Goal: Task Accomplishment & Management: Manage account settings

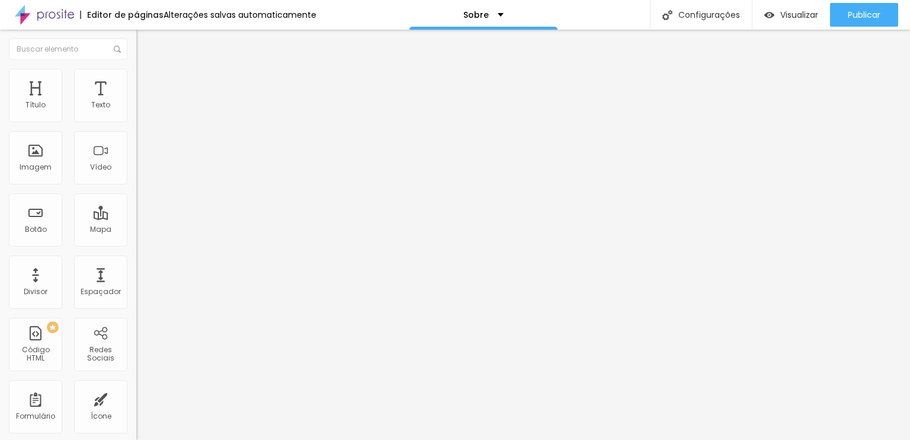
click at [136, 102] on span "Trocar imagem" at bounding box center [168, 97] width 65 height 10
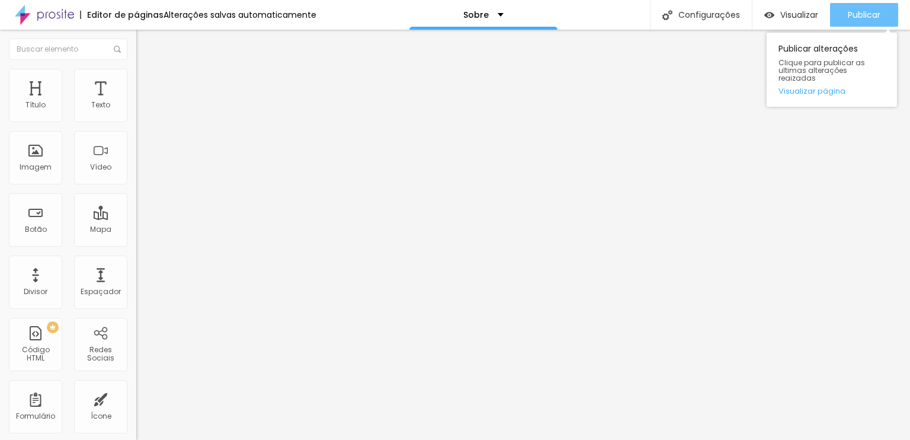
click at [870, 18] on span "Publicar" at bounding box center [864, 14] width 33 height 9
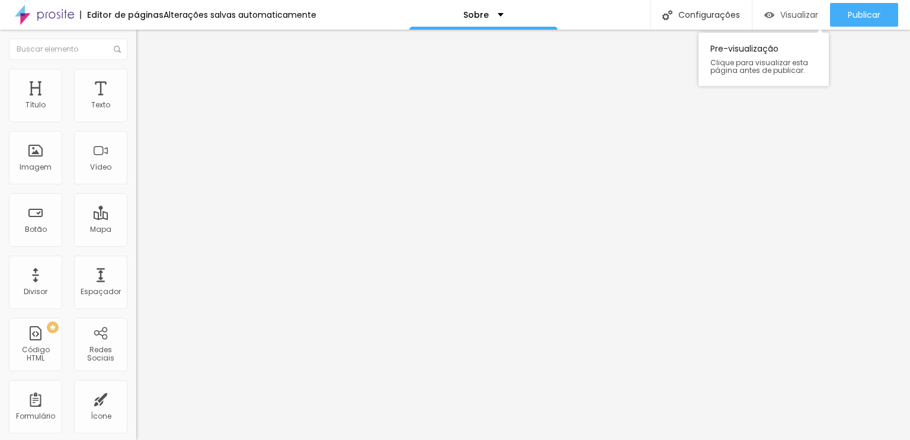
click at [787, 13] on span "Visualizar" at bounding box center [800, 14] width 38 height 9
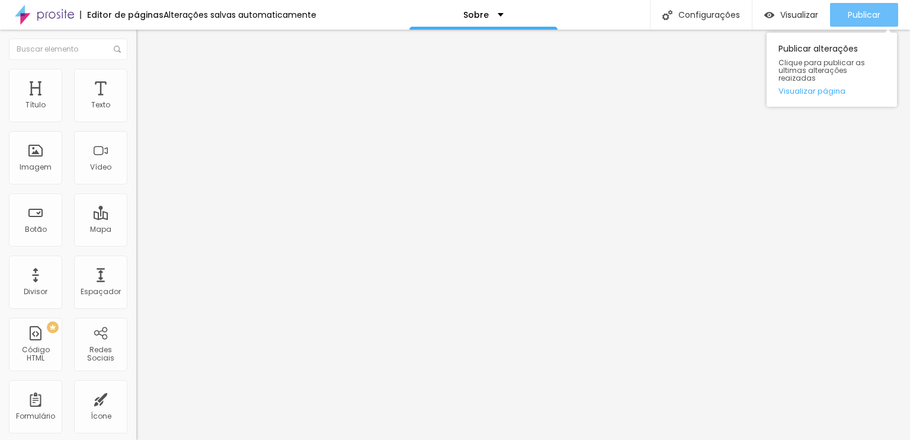
click at [878, 15] on span "Publicar" at bounding box center [864, 14] width 33 height 9
click at [877, 14] on span "Publicar" at bounding box center [864, 14] width 33 height 9
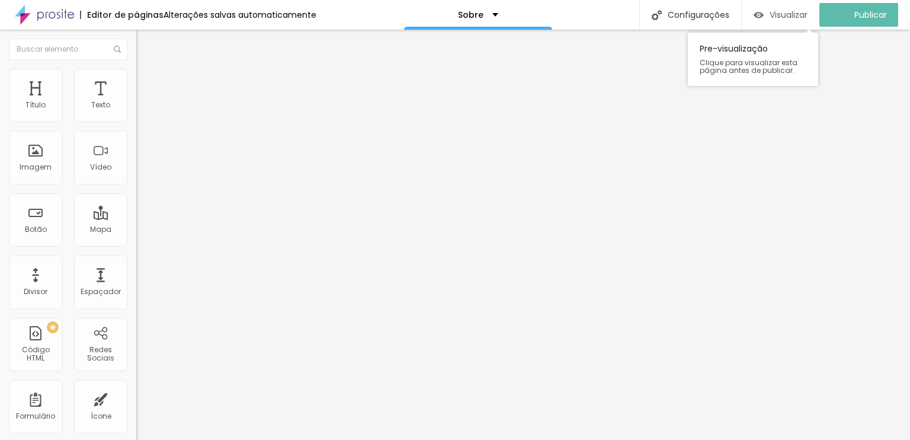
click at [794, 24] on div "Visualizar" at bounding box center [781, 15] width 54 height 24
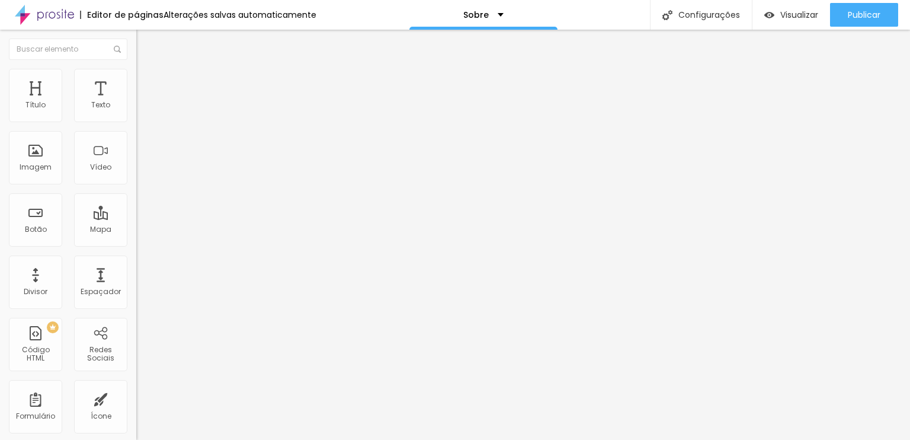
click at [145, 44] on img "button" at bounding box center [149, 43] width 9 height 9
click at [494, 12] on div "Sobre" at bounding box center [483, 15] width 40 height 8
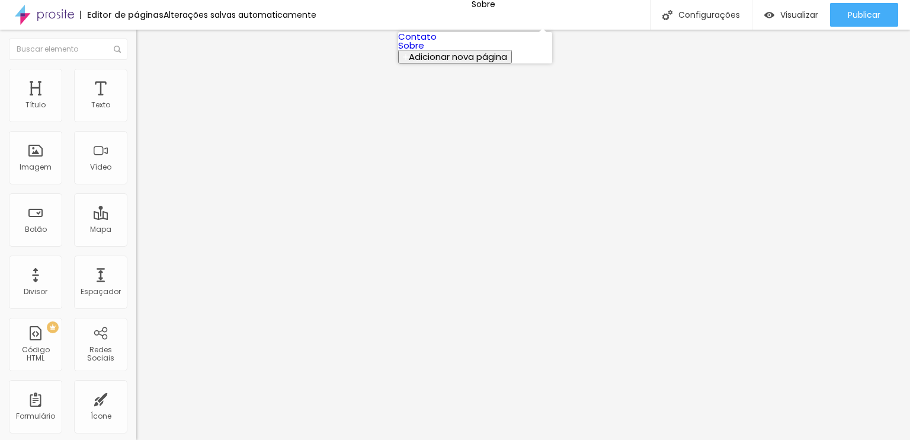
click at [437, 43] on link "Contato" at bounding box center [417, 36] width 39 height 12
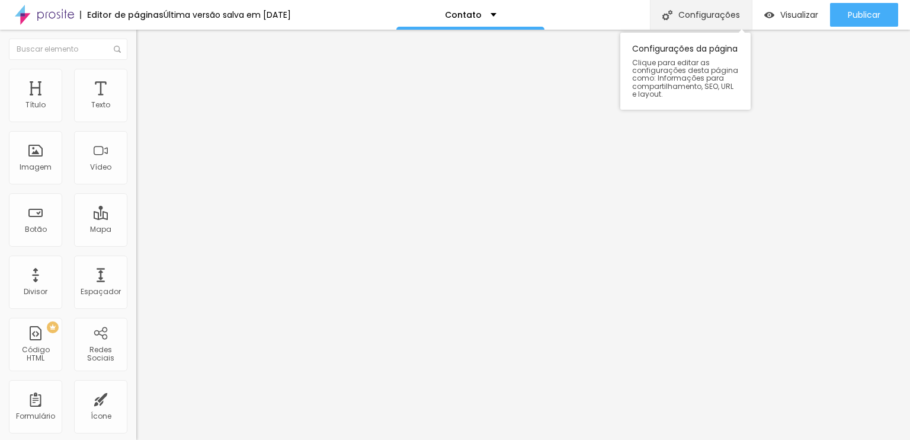
click at [688, 17] on div "Configurações" at bounding box center [701, 15] width 102 height 30
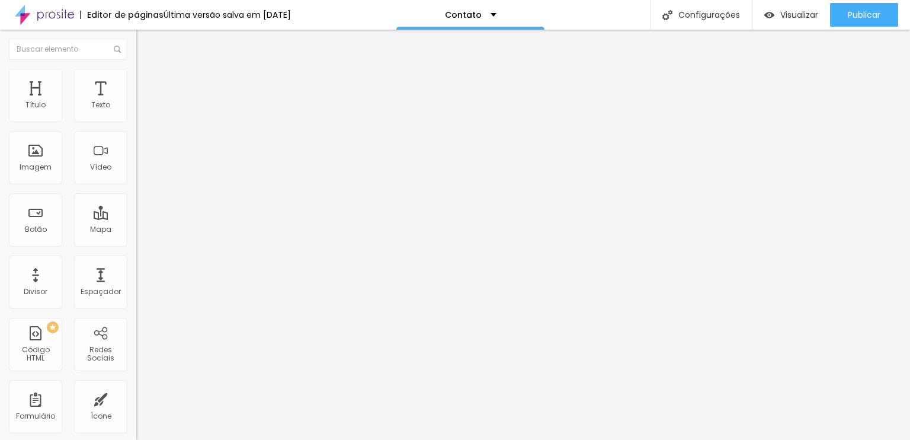
click at [50, 12] on img at bounding box center [44, 15] width 59 height 30
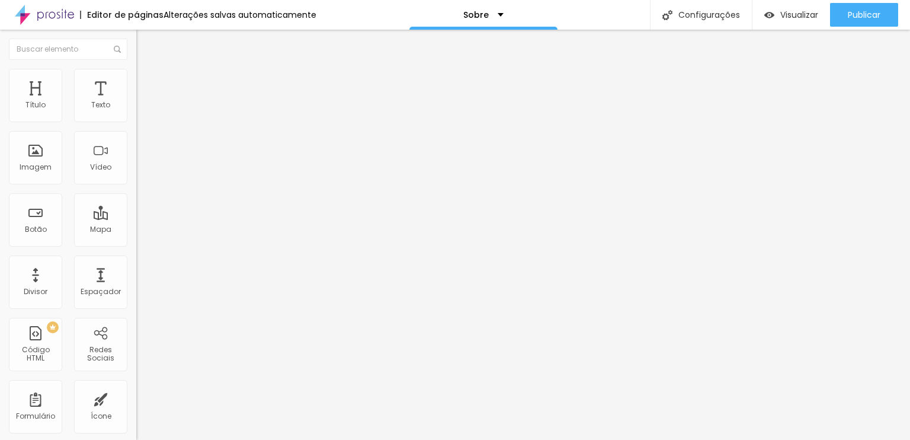
paste input "https://www.youtube.com/@paulovitorvideomaker"
drag, startPoint x: 103, startPoint y: 236, endPoint x: 0, endPoint y: 243, distance: 102.8
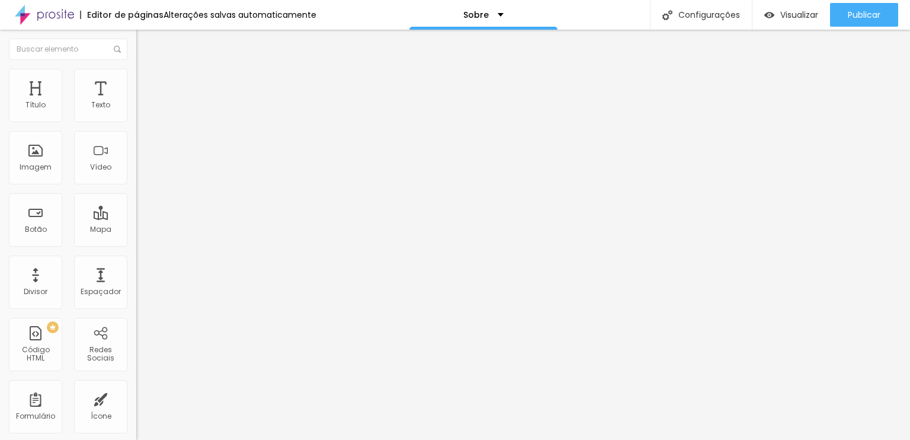
drag, startPoint x: 46, startPoint y: 240, endPoint x: 0, endPoint y: 239, distance: 46.2
type input "https://www.youtube.com/@paulovitorvideomaker"
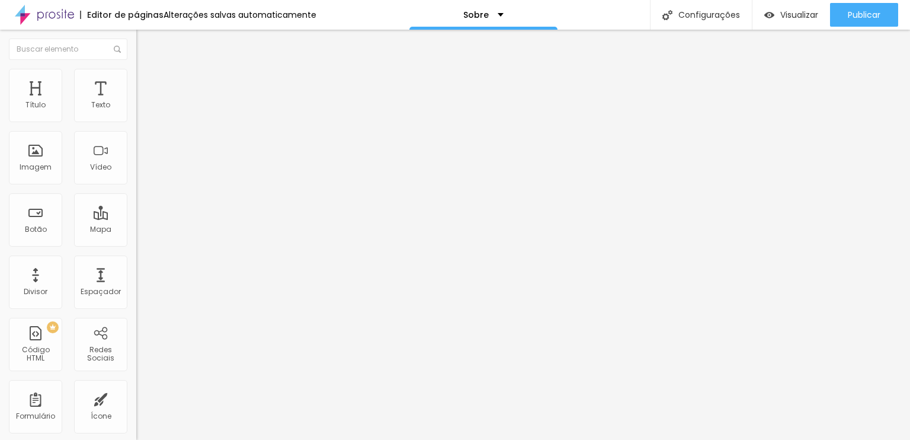
click at [136, 239] on div "Facebook" at bounding box center [204, 242] width 136 height 7
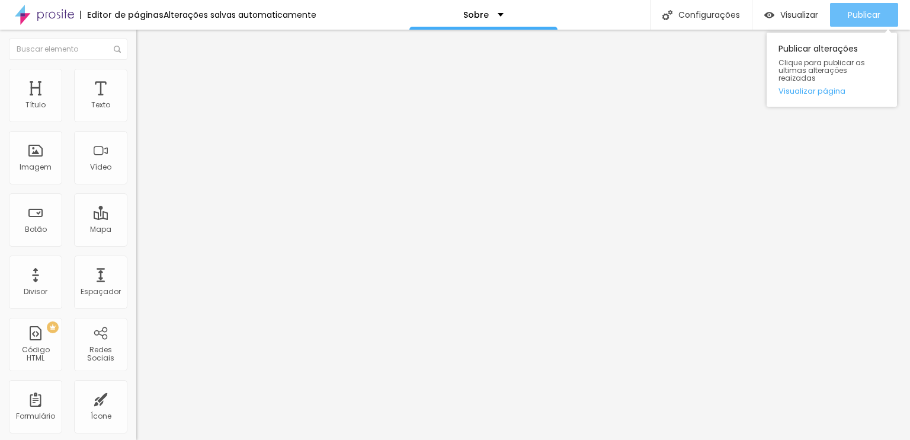
click at [877, 10] on span "Publicar" at bounding box center [864, 14] width 33 height 9
